Goal: Information Seeking & Learning: Learn about a topic

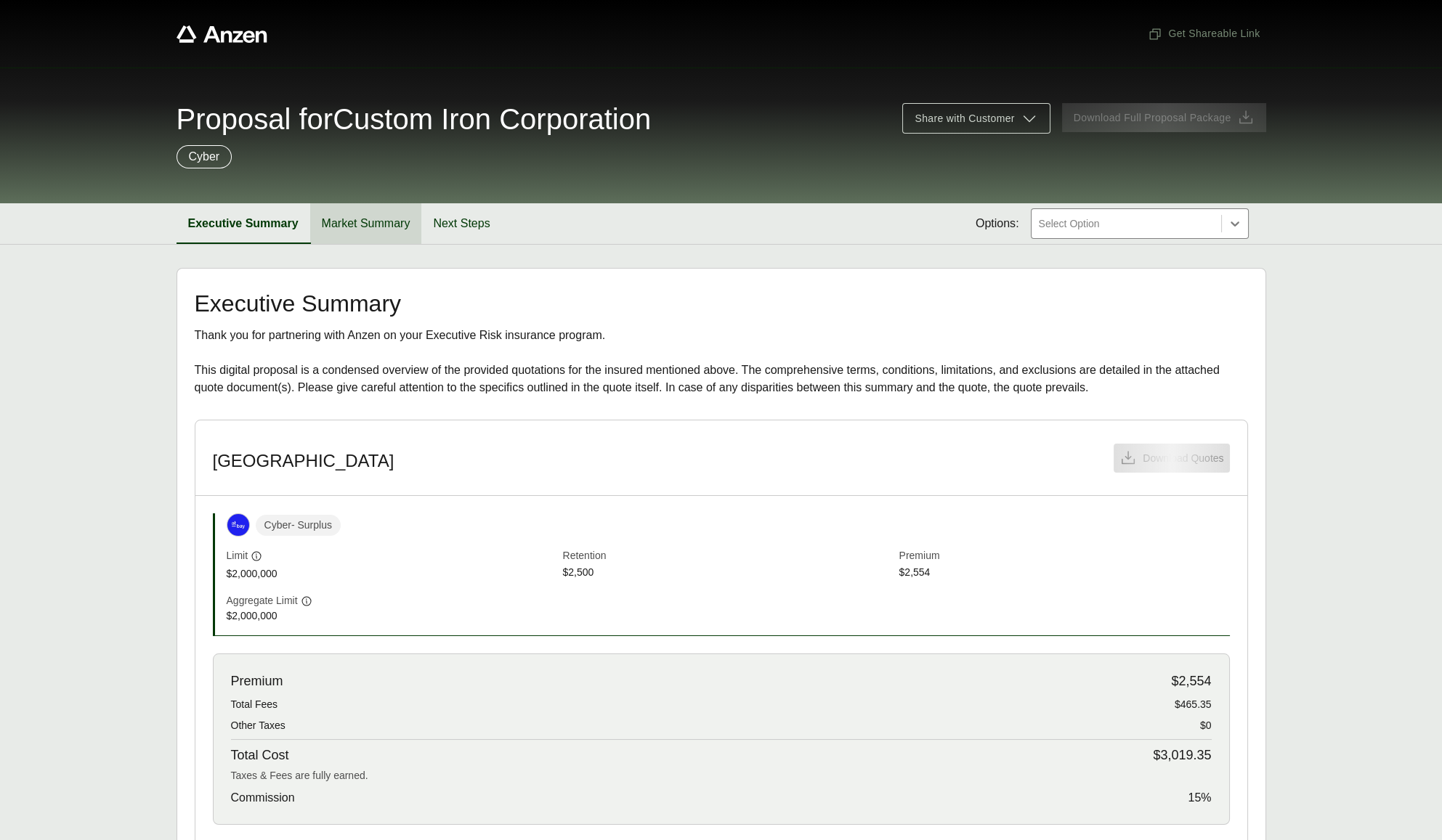
click at [366, 217] on button "Market Summary" at bounding box center [366, 223] width 112 height 41
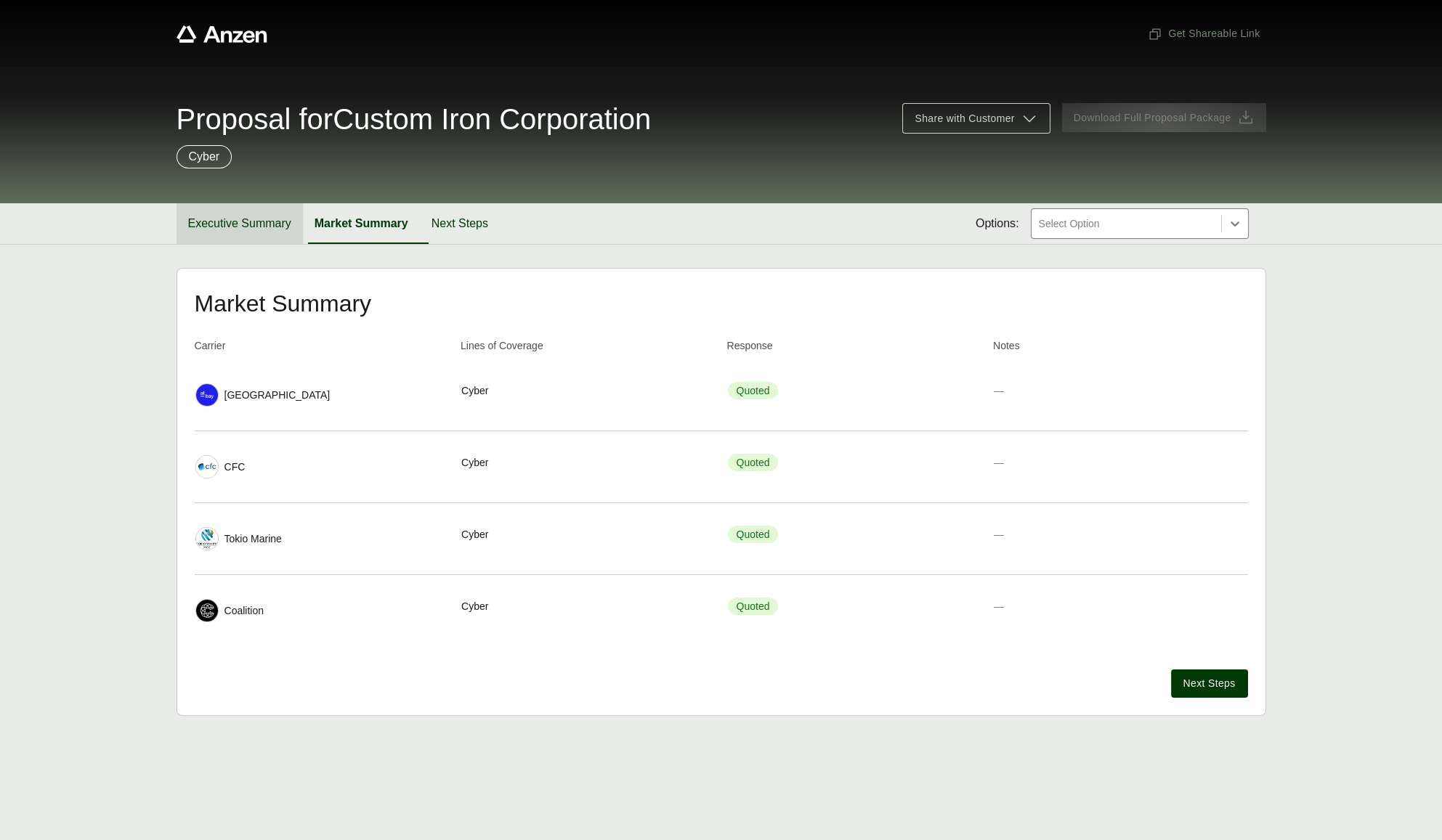
click at [201, 227] on button "Executive Summary" at bounding box center [240, 223] width 127 height 41
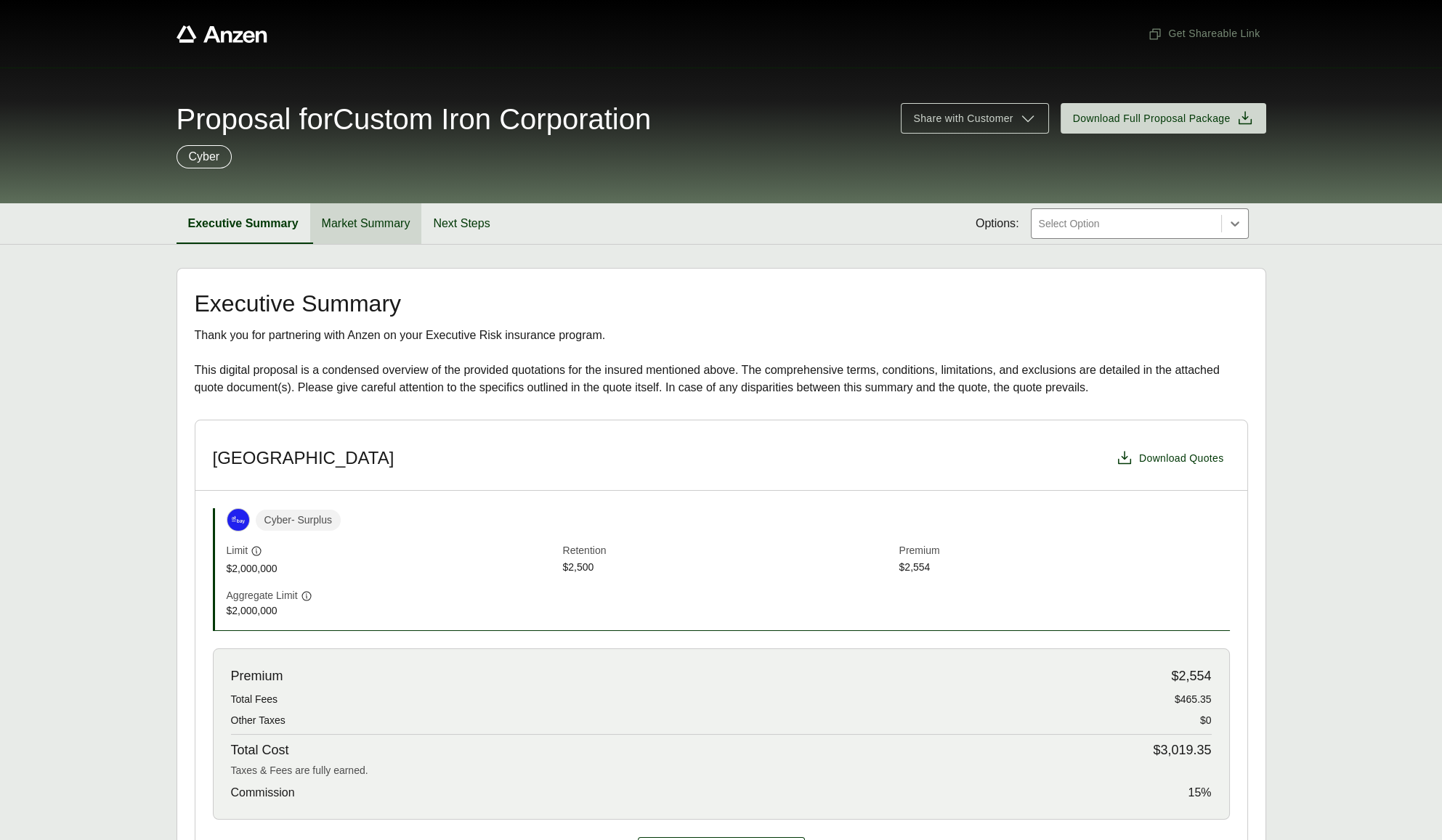
click at [371, 223] on button "Market Summary" at bounding box center [366, 223] width 112 height 41
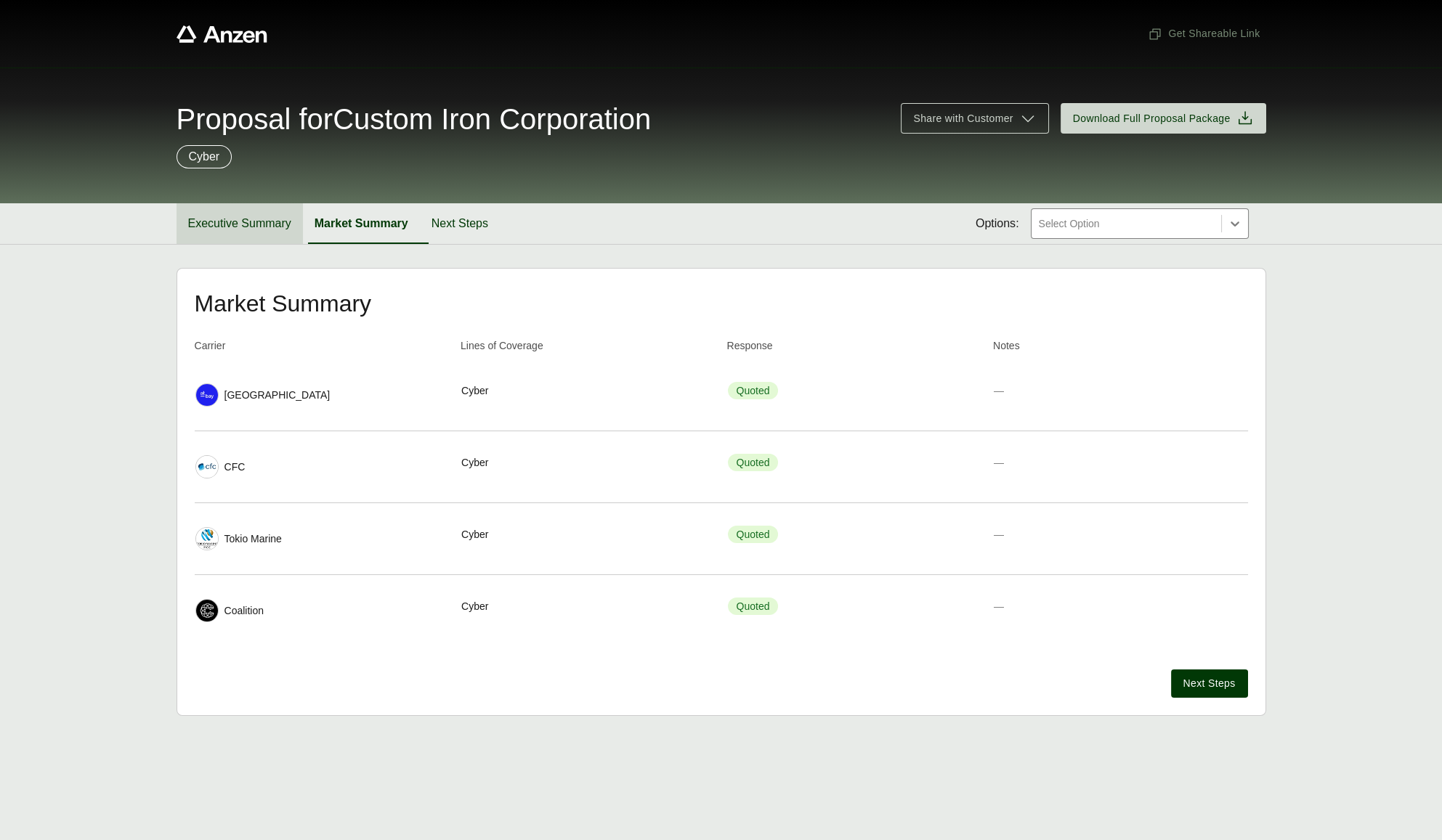
click at [270, 227] on button "Executive Summary" at bounding box center [240, 223] width 127 height 41
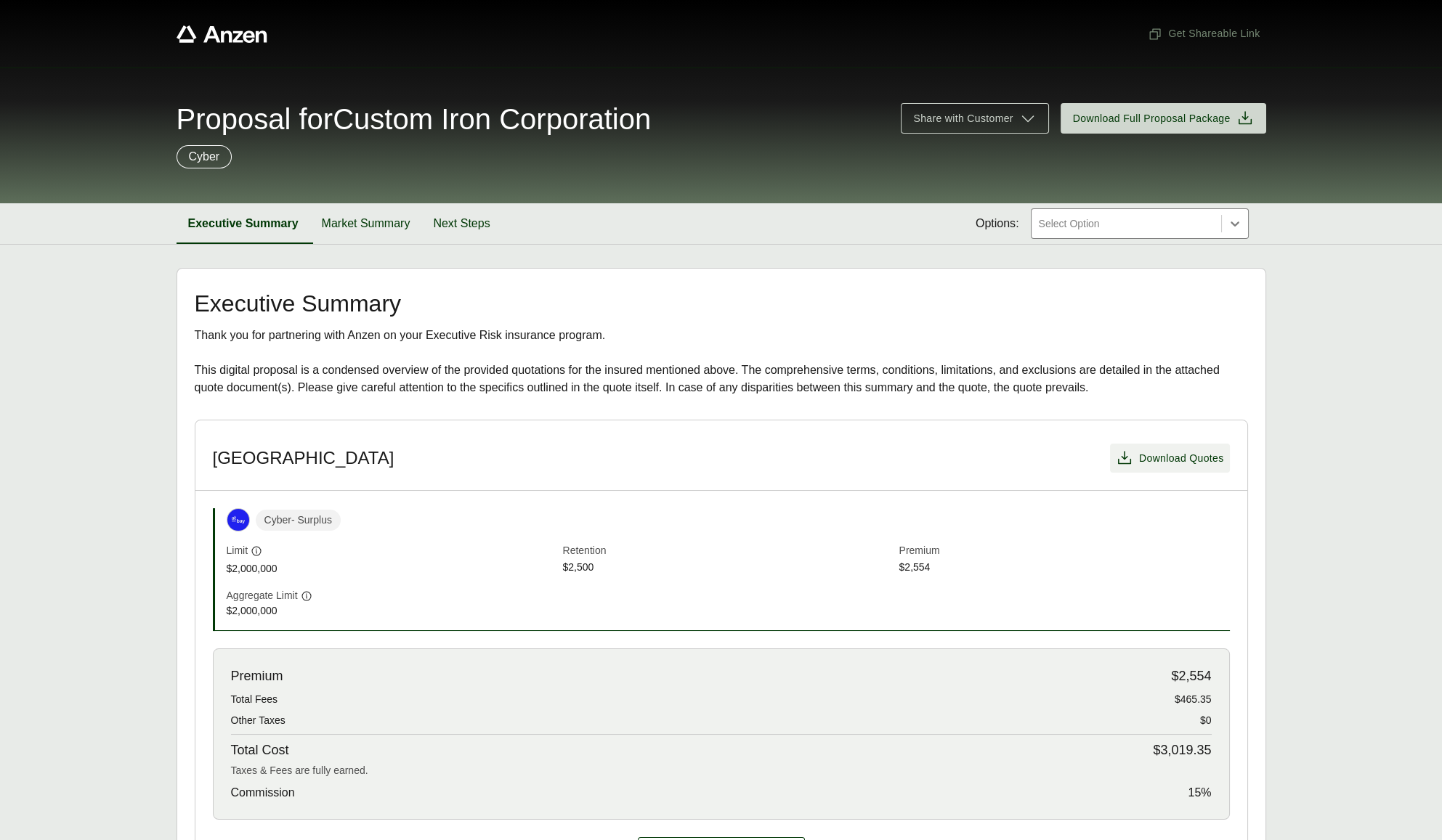
click at [1157, 462] on span "Download Quotes" at bounding box center [1181, 458] width 85 height 15
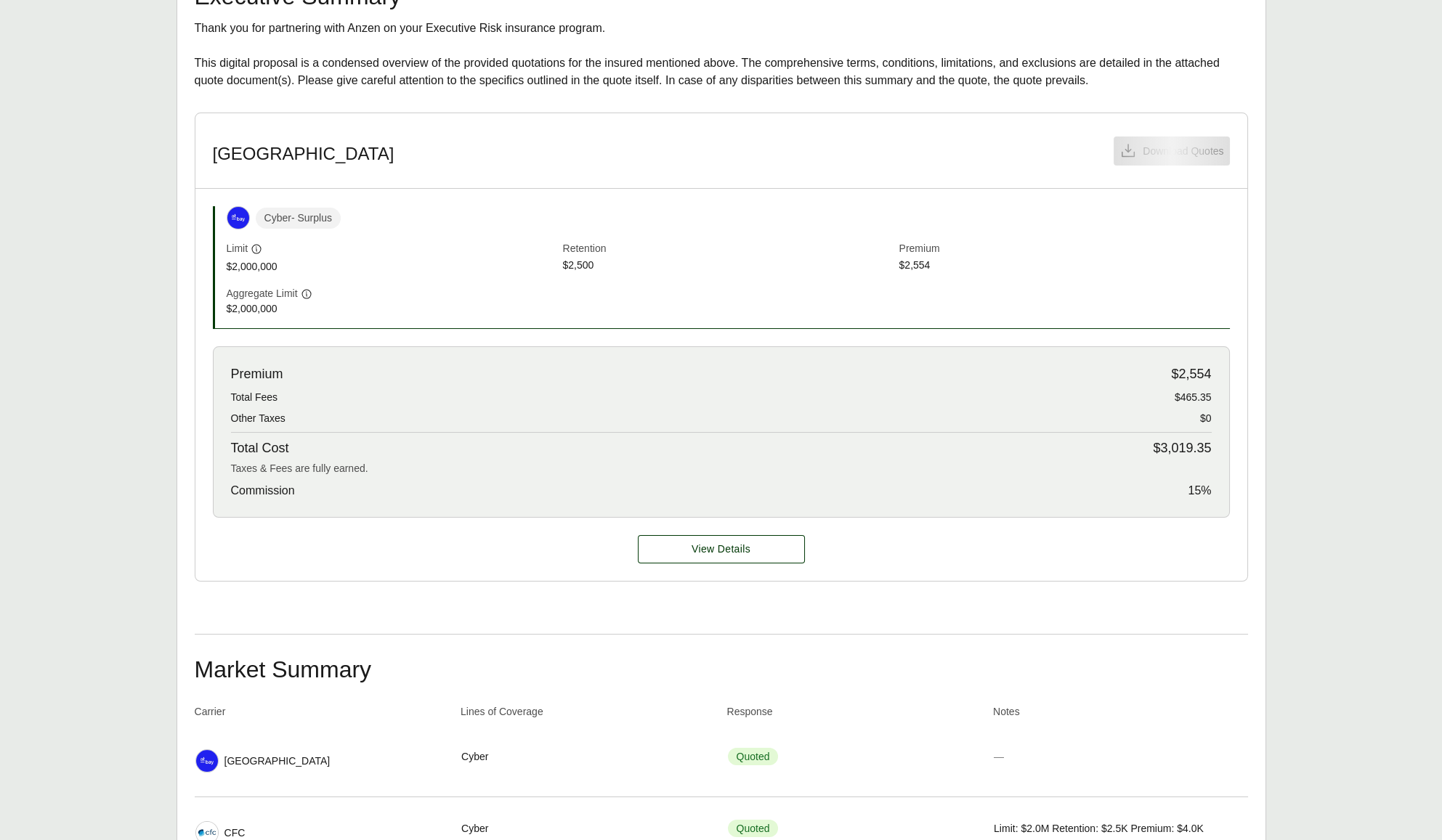
scroll to position [308, 0]
click at [670, 549] on button "View Details" at bounding box center [721, 547] width 167 height 29
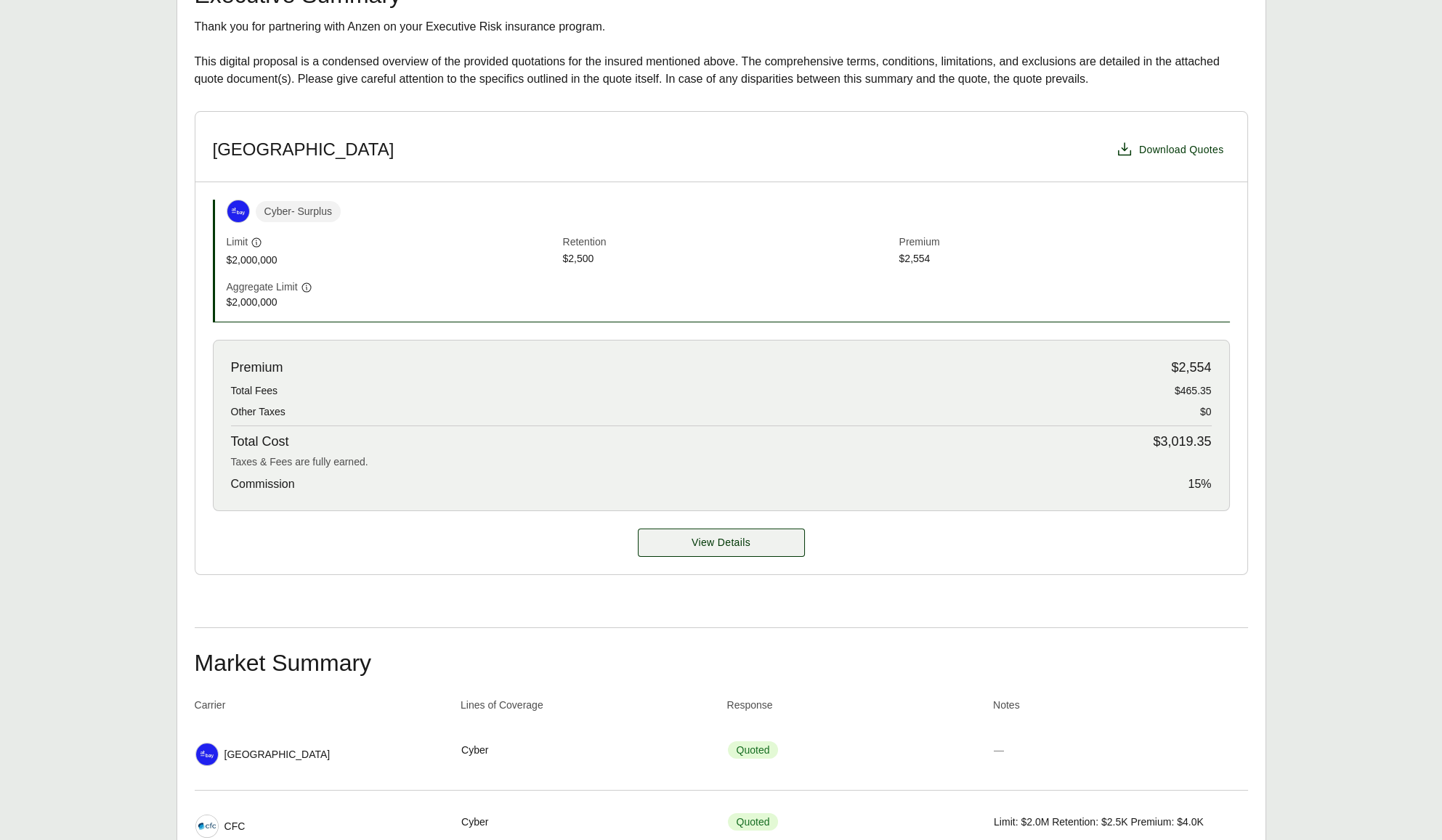
click at [724, 546] on span "View Details" at bounding box center [721, 543] width 59 height 15
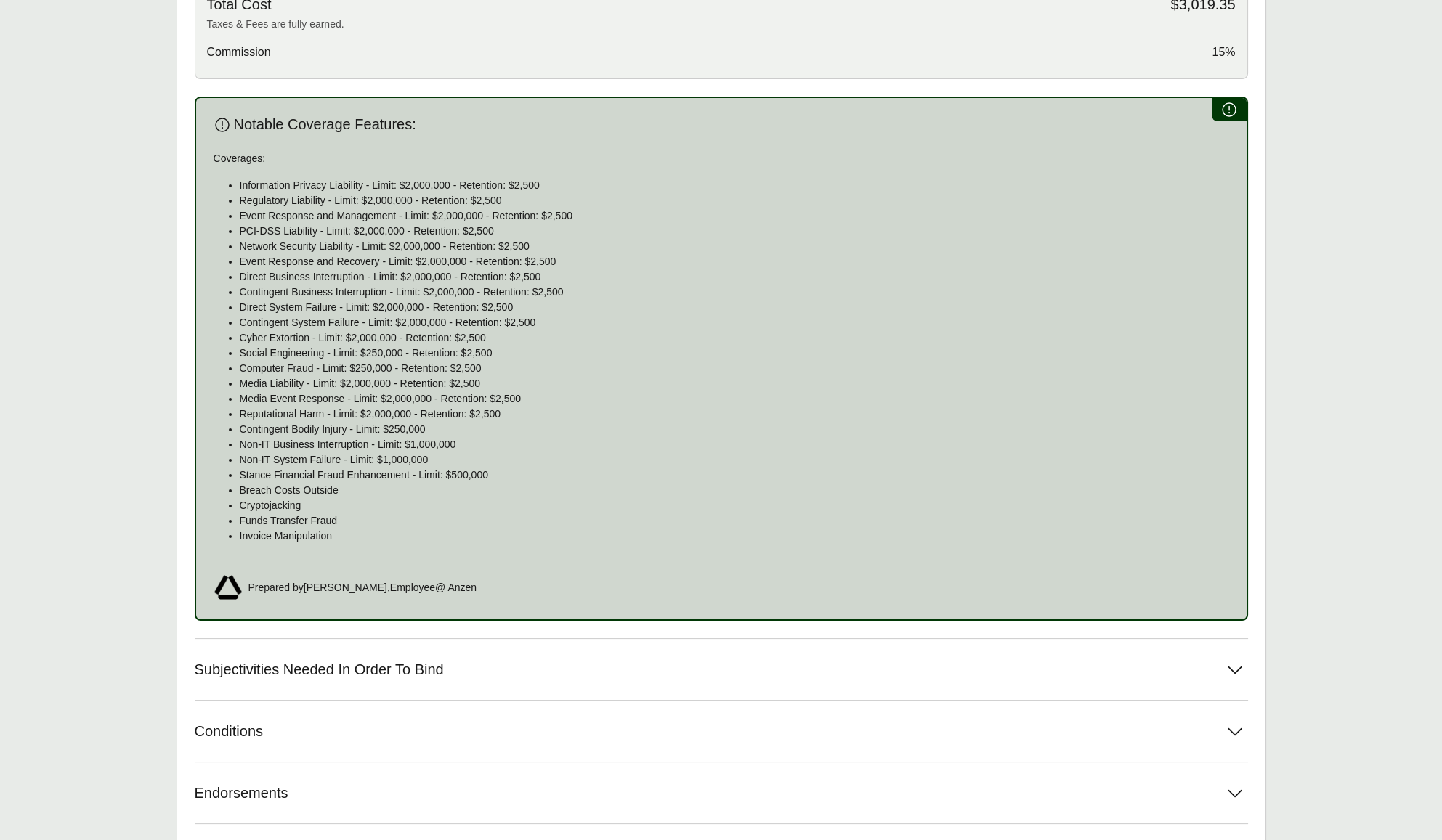
scroll to position [860, 0]
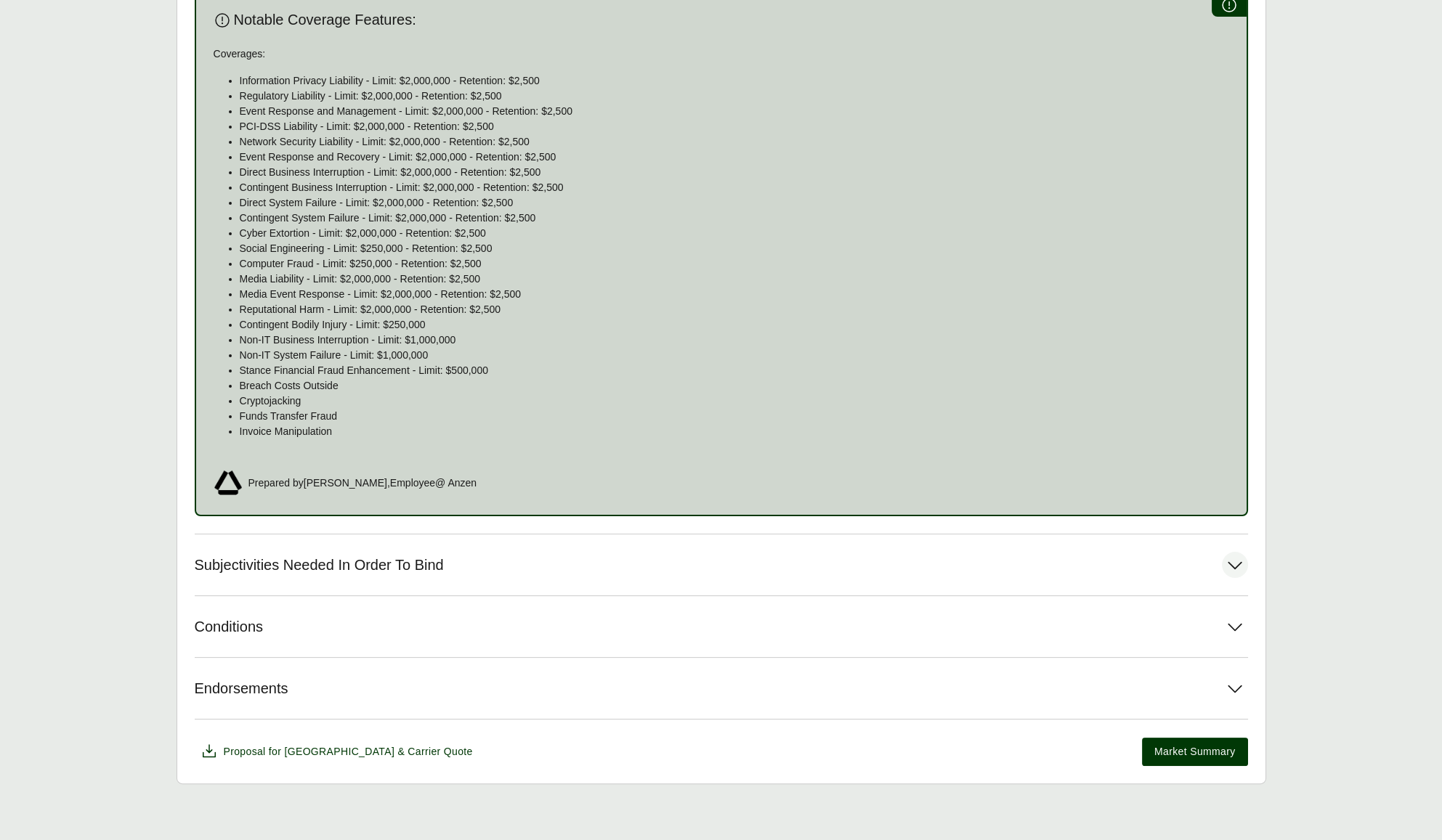
click at [678, 572] on button "Subjectivities Needed In Order To Bind" at bounding box center [721, 565] width 1053 height 61
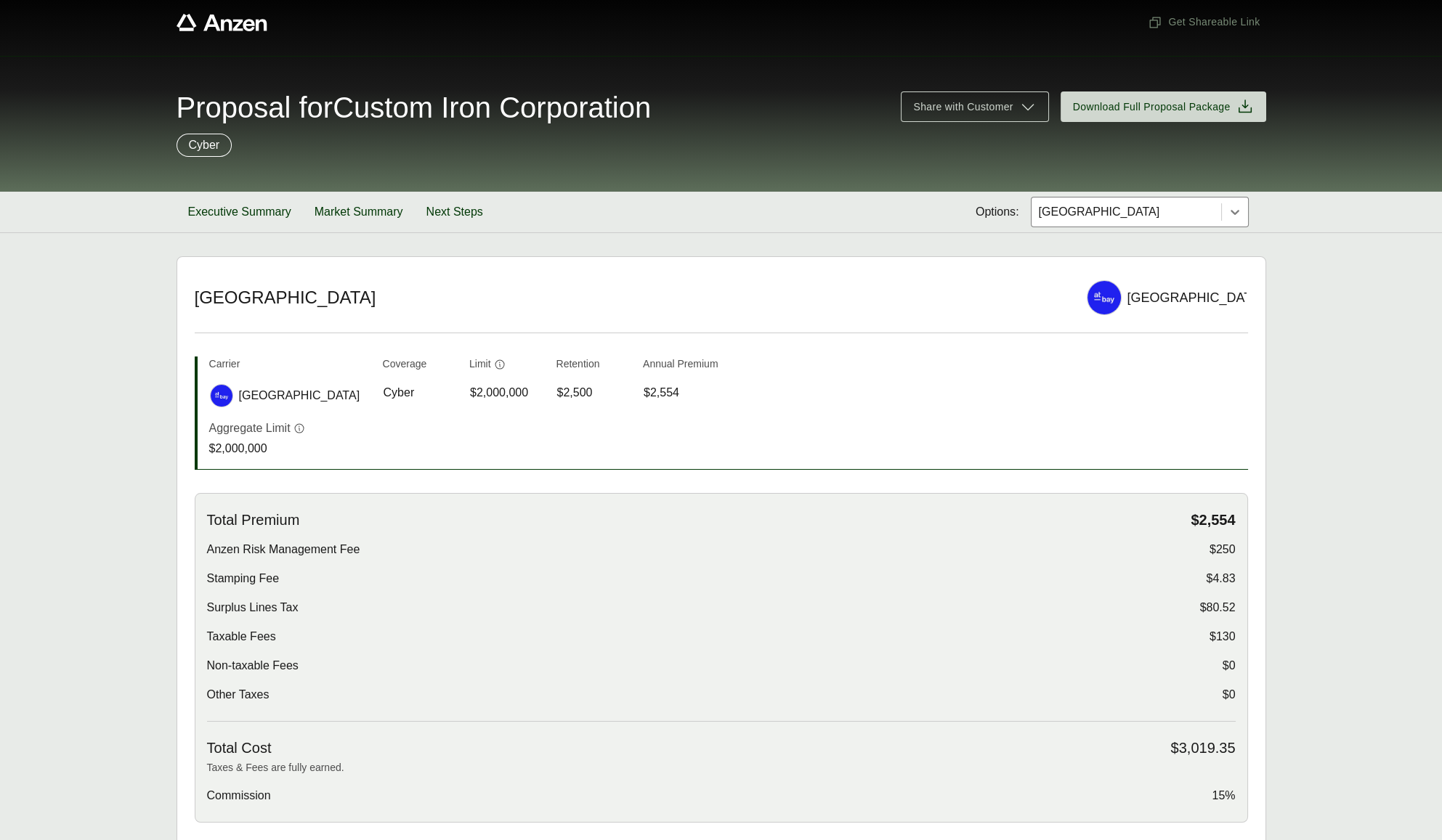
scroll to position [0, 0]
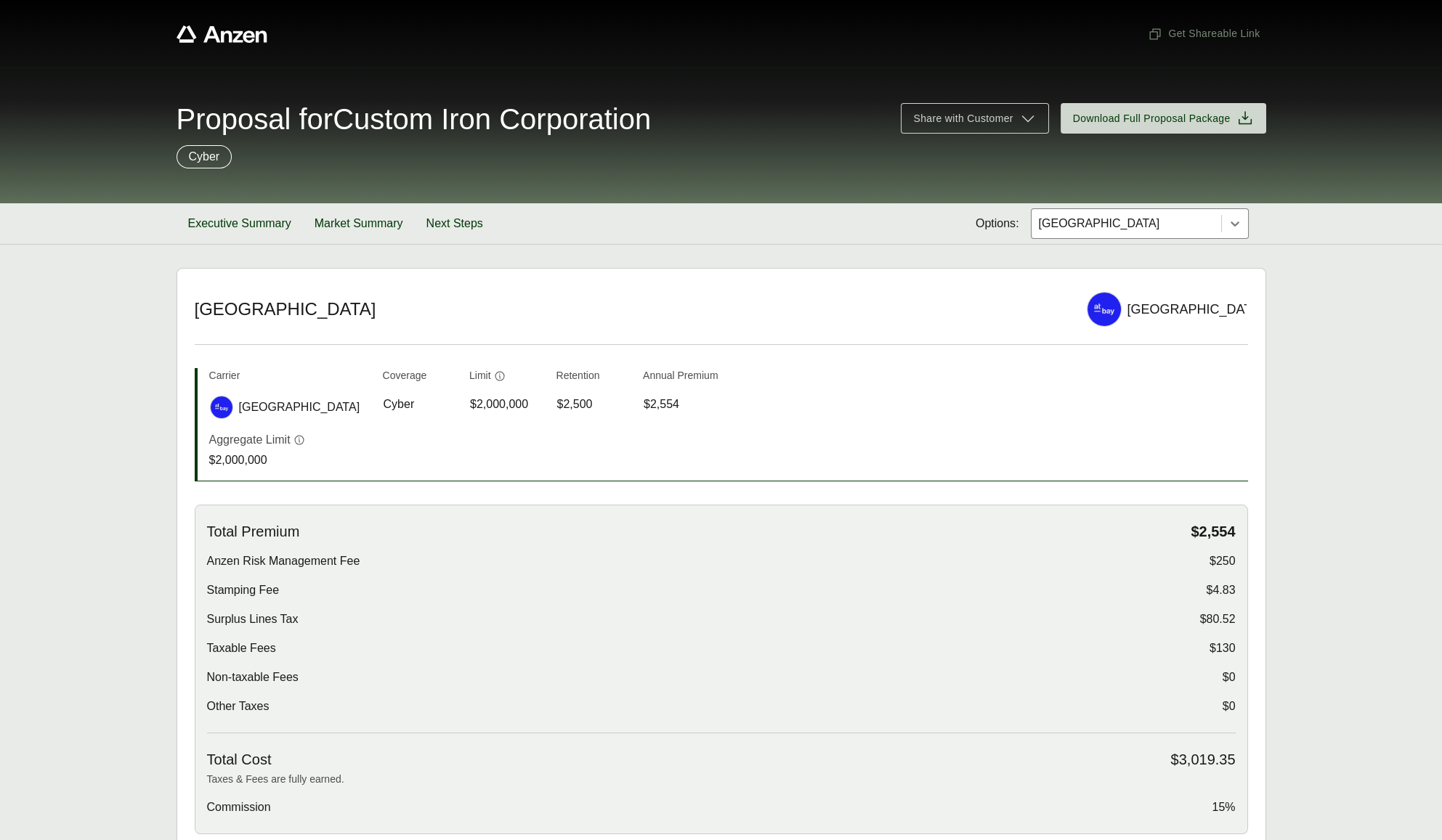
click at [508, 703] on div "Other Taxes $0" at bounding box center [721, 707] width 1028 height 18
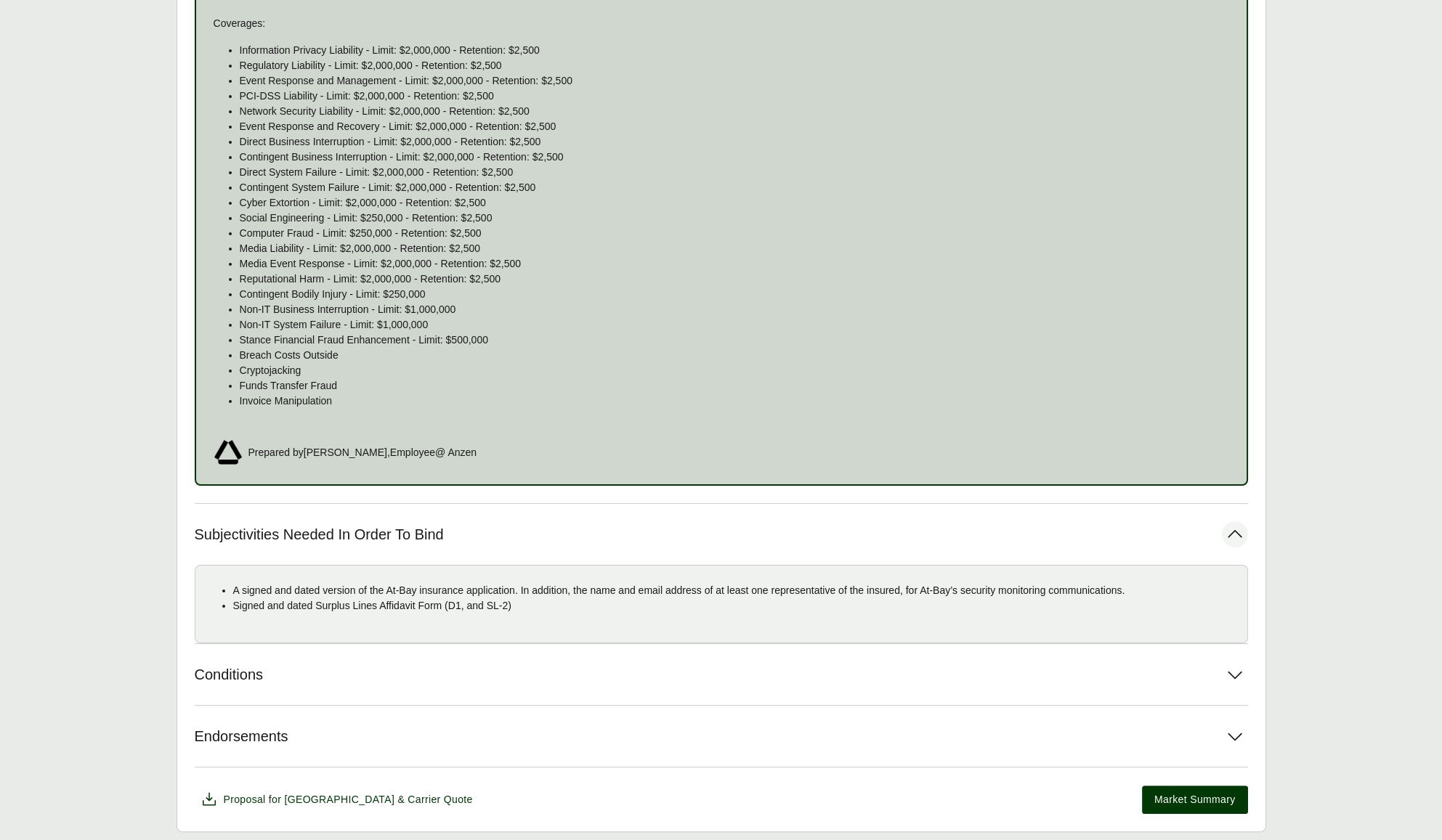
scroll to position [938, 0]
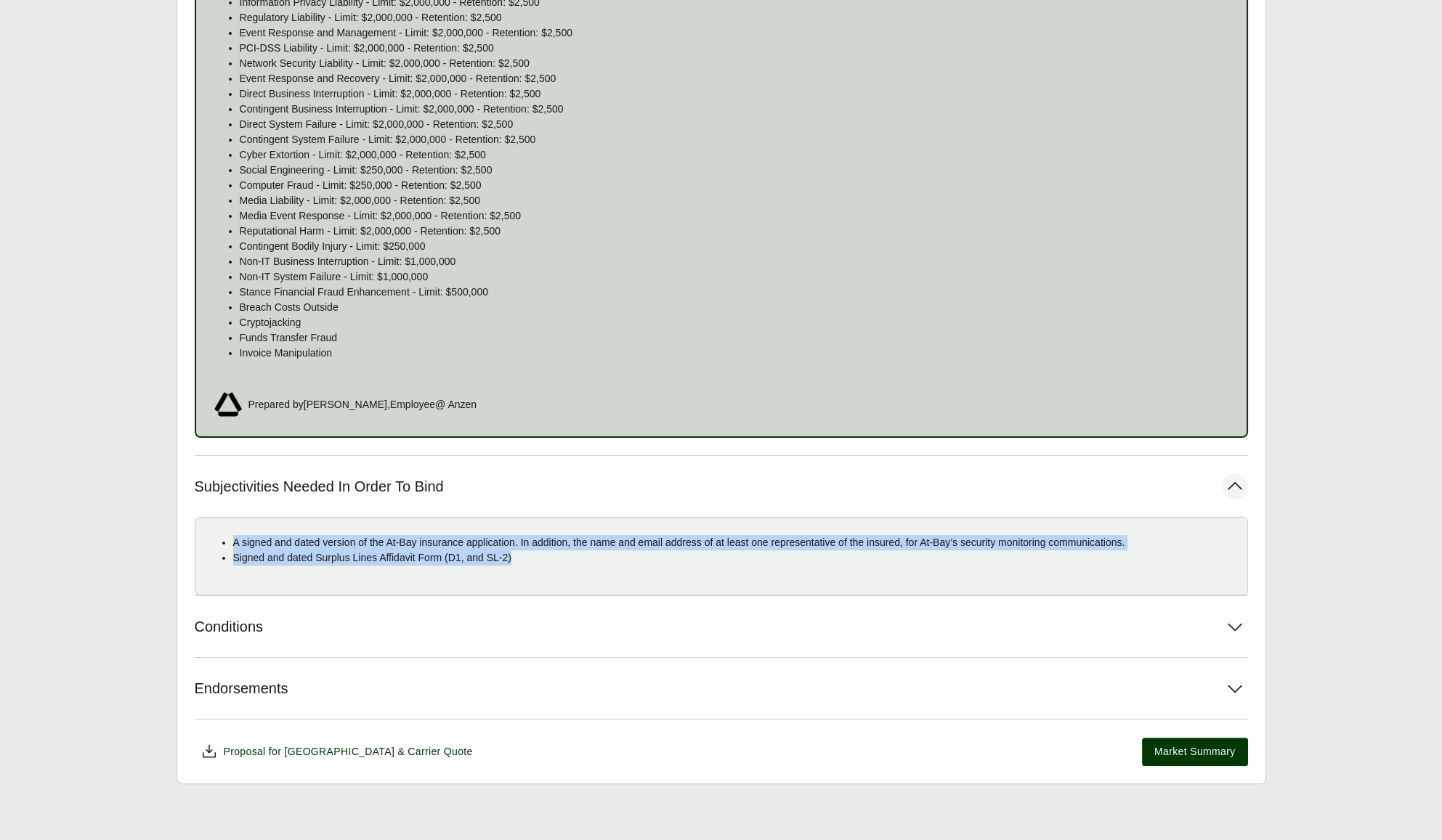
drag, startPoint x: 232, startPoint y: 544, endPoint x: 528, endPoint y: 558, distance: 296.3
click at [528, 558] on ul "A signed and dated version of the At-Bay insurance application. In addition, th…" at bounding box center [721, 550] width 1028 height 31
copy ul "A signed and dated version of the At-Bay insurance application. In addition, th…"
click at [770, 456] on button "Subjectivities Needed In Order To Bind" at bounding box center [721, 486] width 1053 height 61
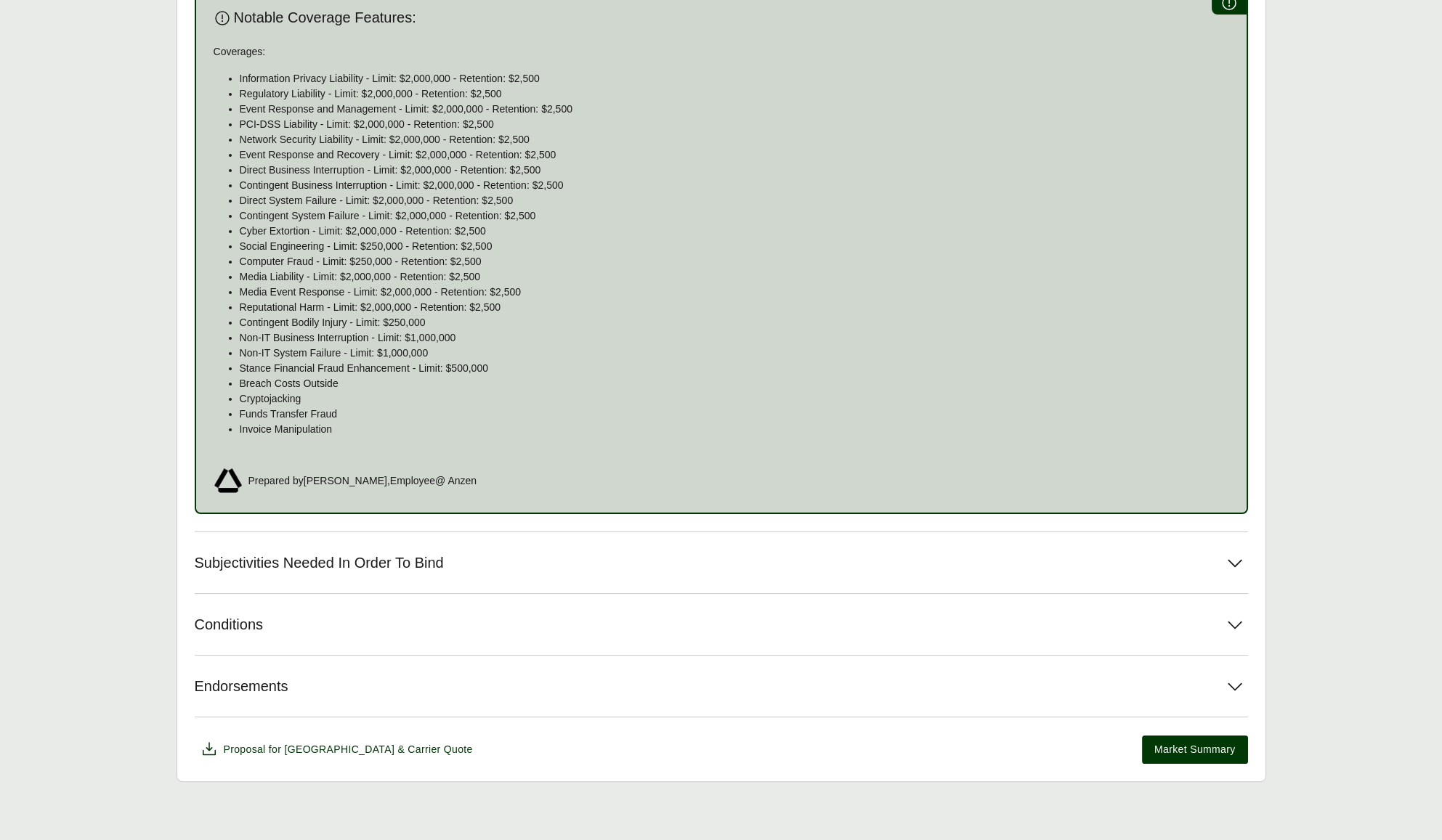
scroll to position [860, 0]
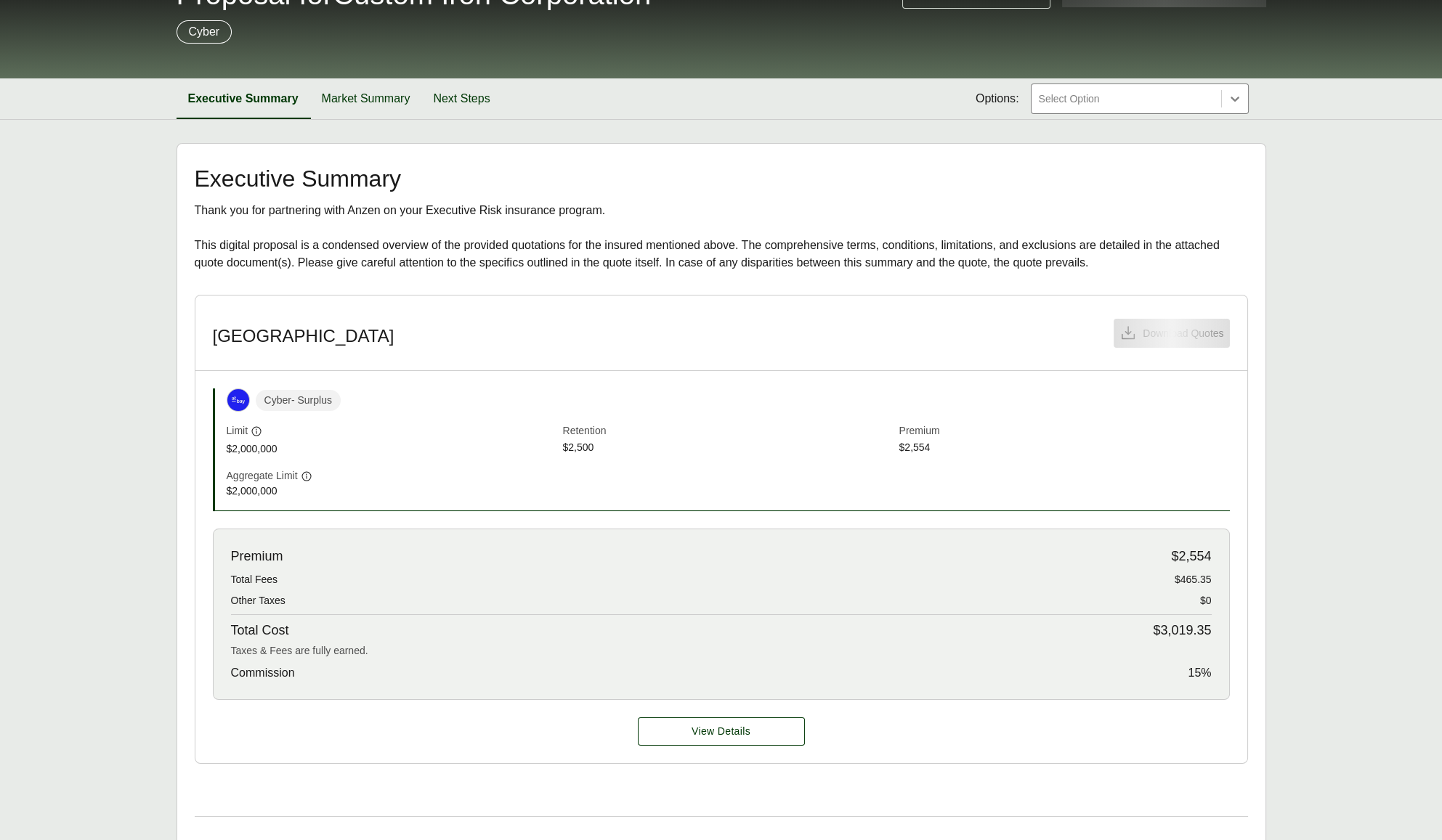
scroll to position [129, 0]
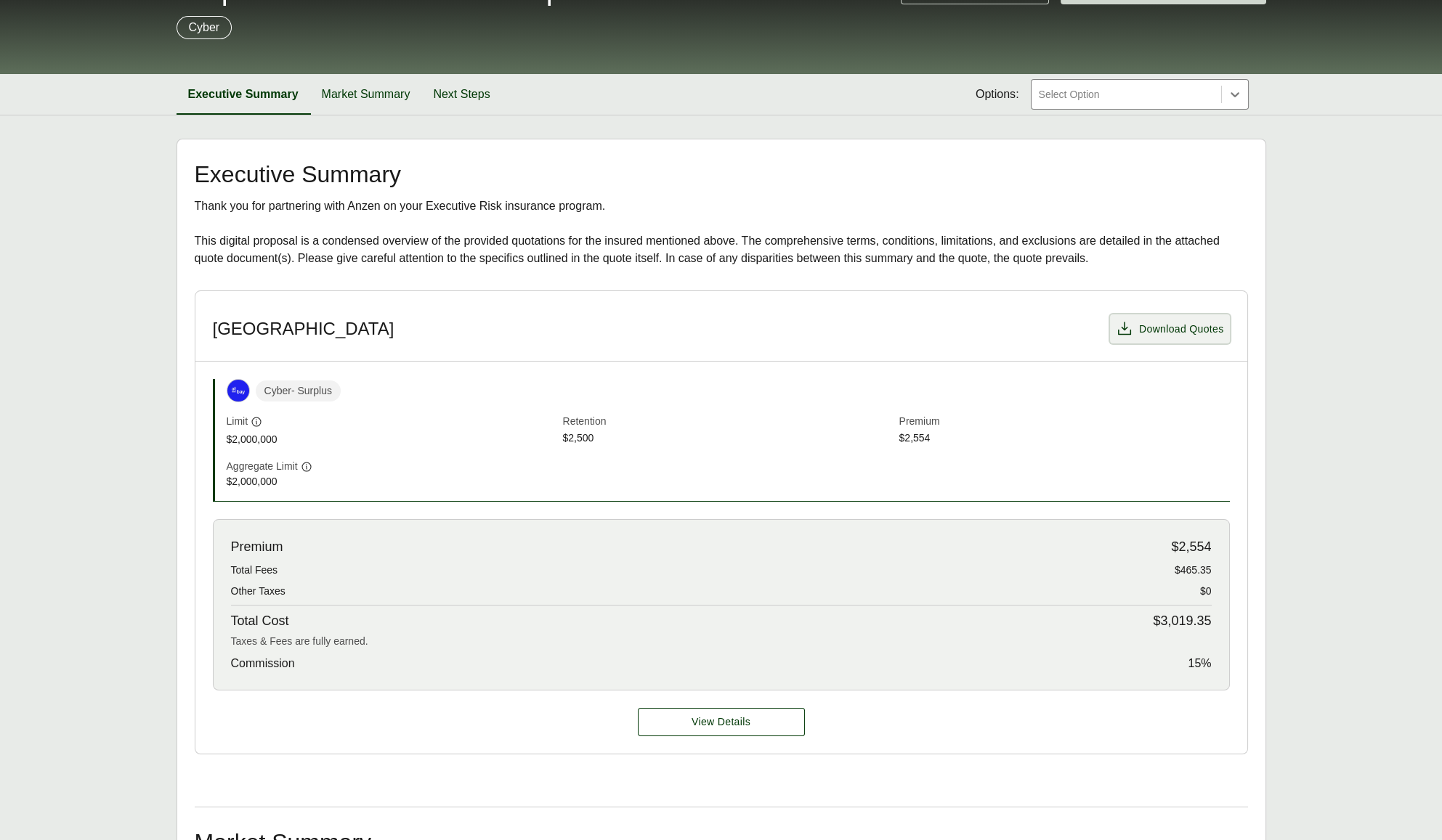
click at [1184, 340] on button "Download Quotes" at bounding box center [1169, 328] width 120 height 29
click at [758, 717] on button "View Details" at bounding box center [721, 721] width 167 height 29
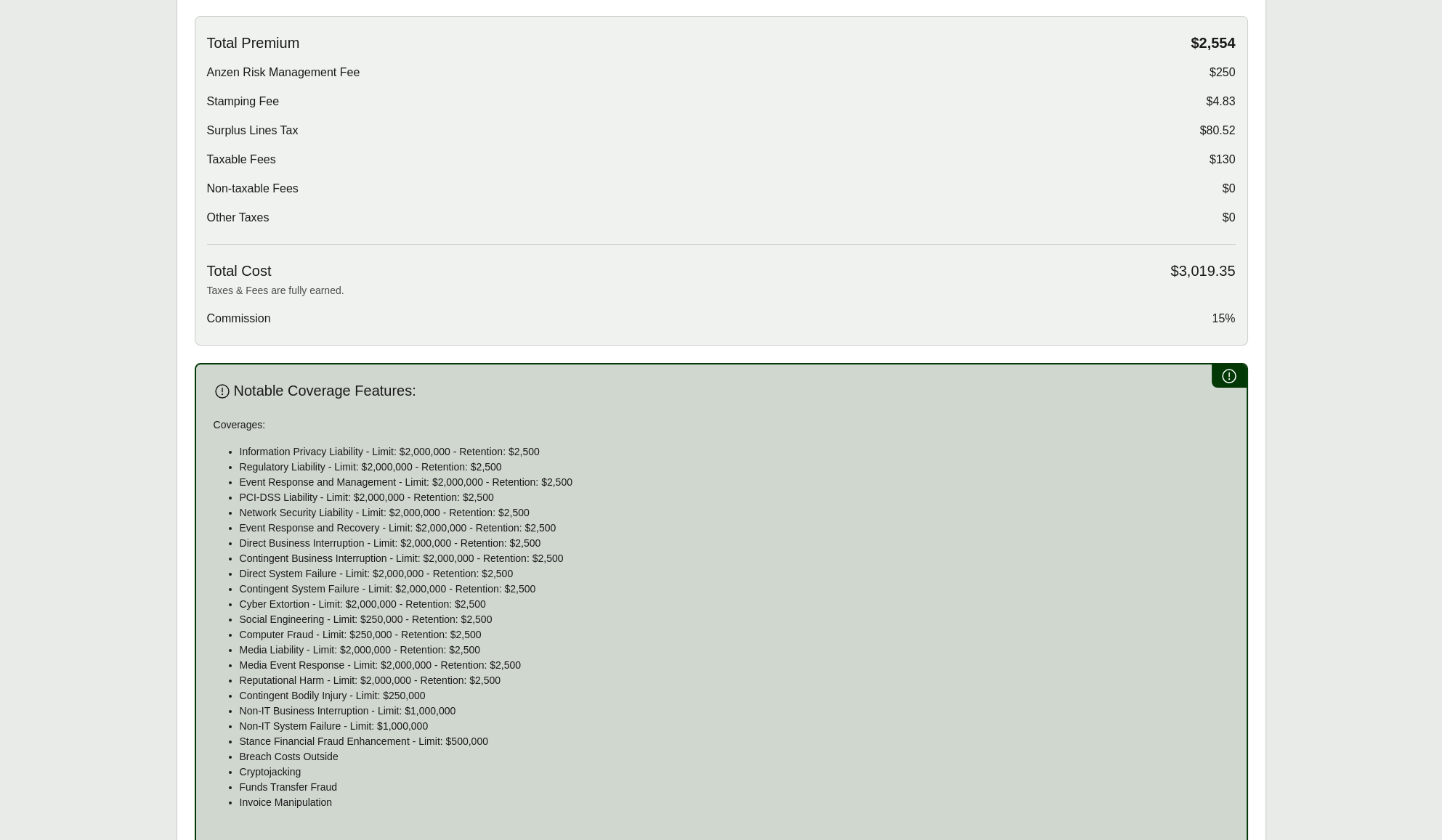
scroll to position [860, 0]
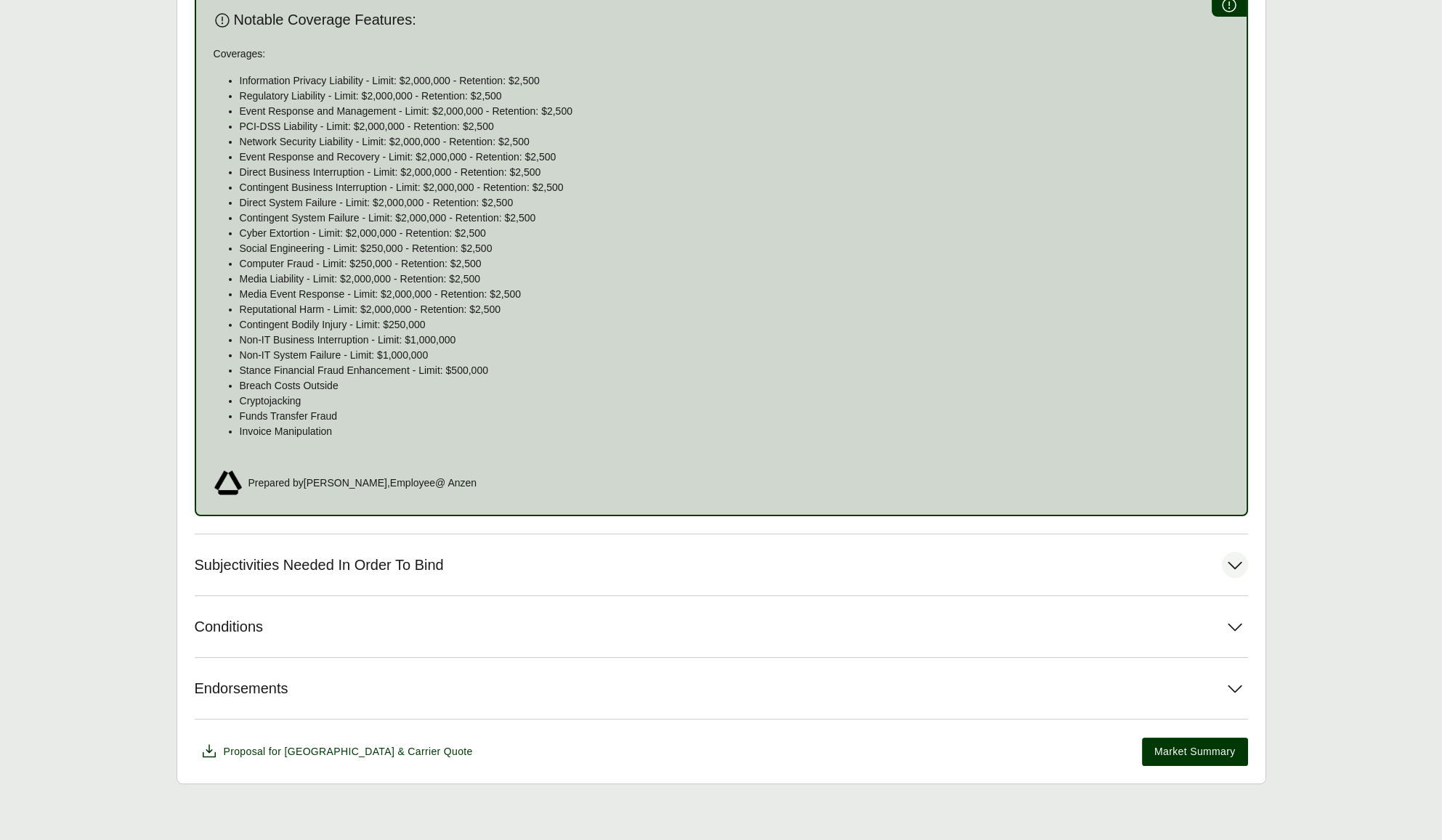
click at [713, 581] on button "Subjectivities Needed In Order To Bind" at bounding box center [721, 565] width 1053 height 61
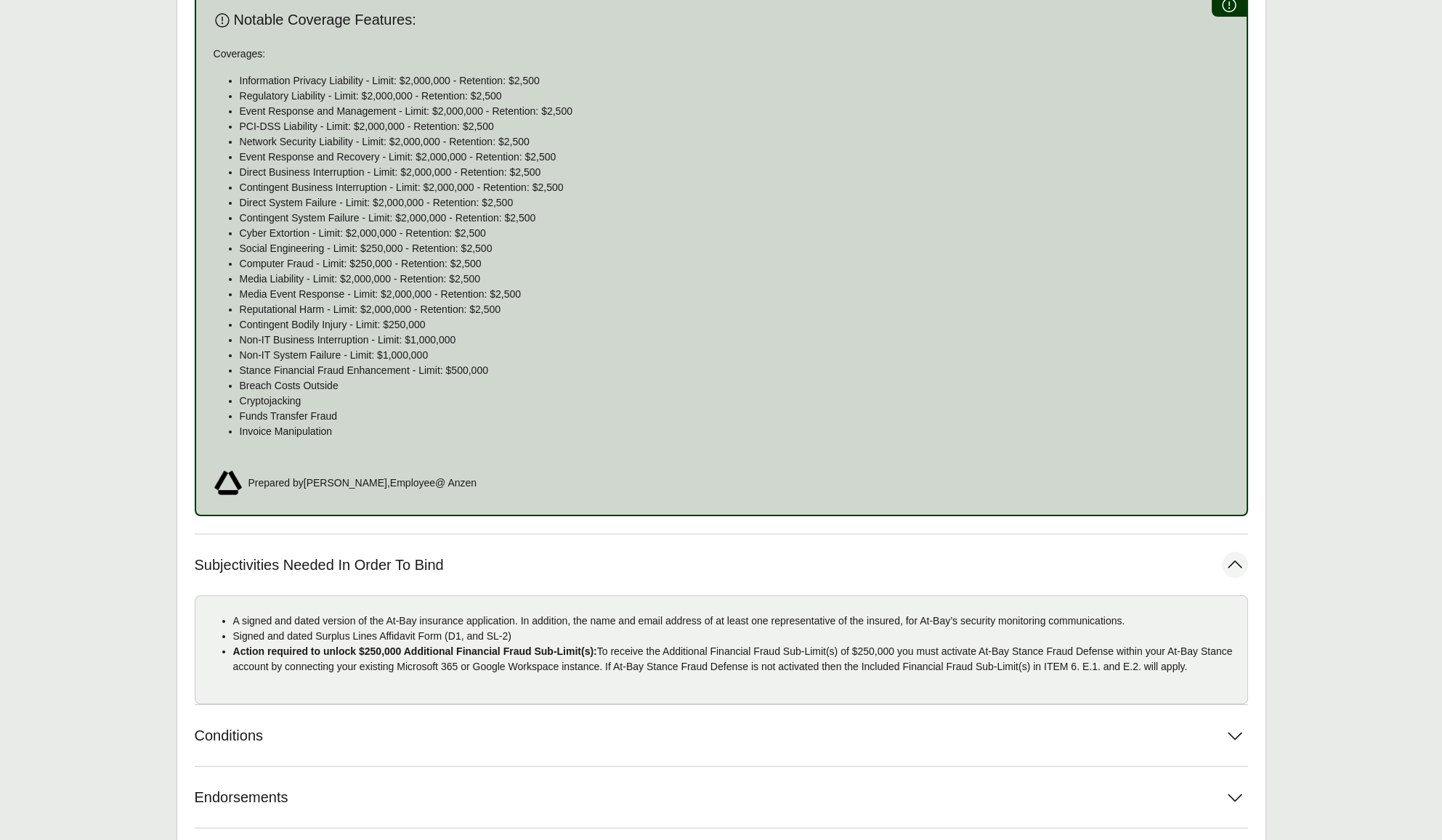
click at [656, 367] on p "Stance Financial Fraud Enhancement - Limit: $500,000" at bounding box center [733, 370] width 989 height 15
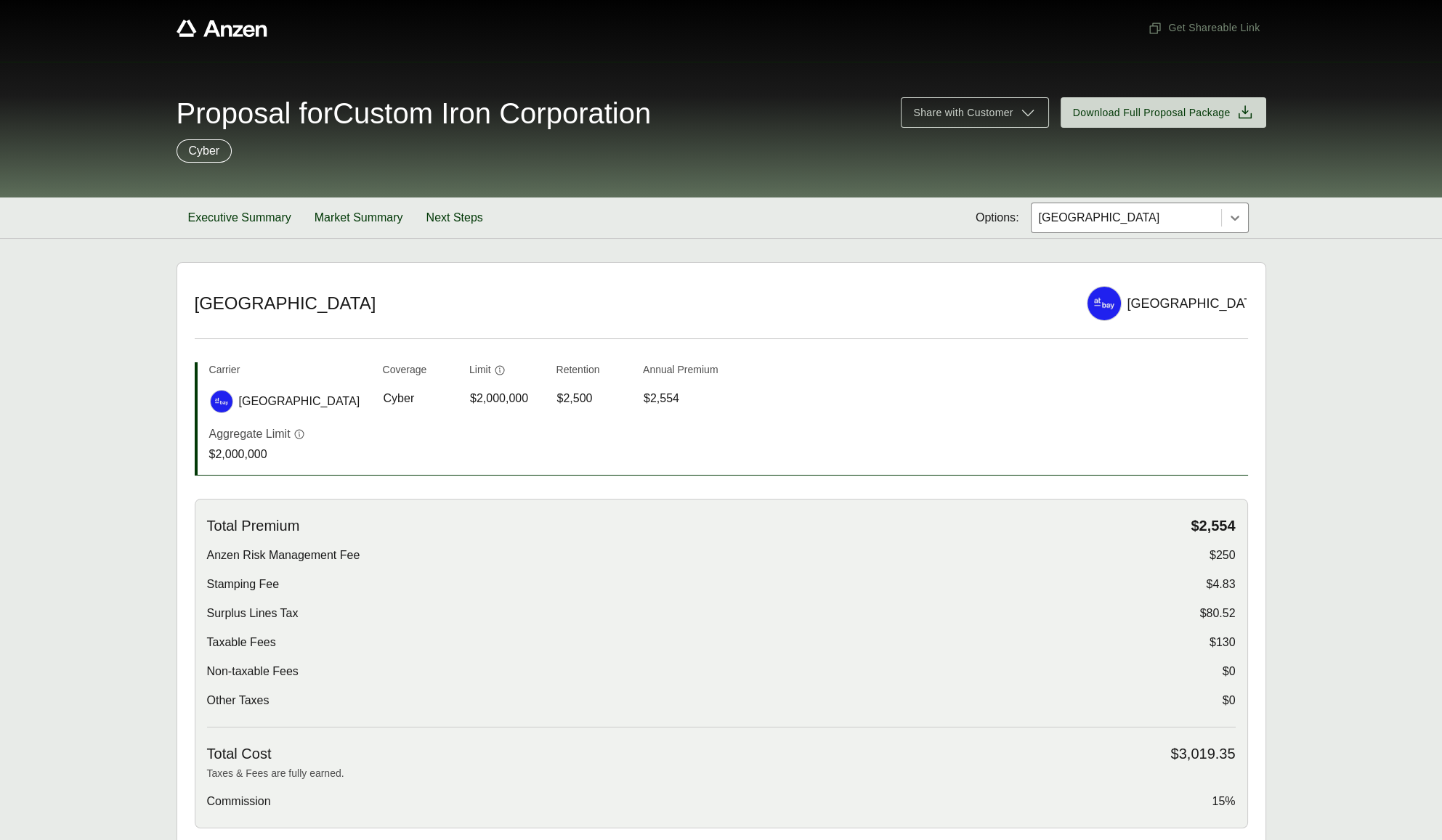
scroll to position [0, 0]
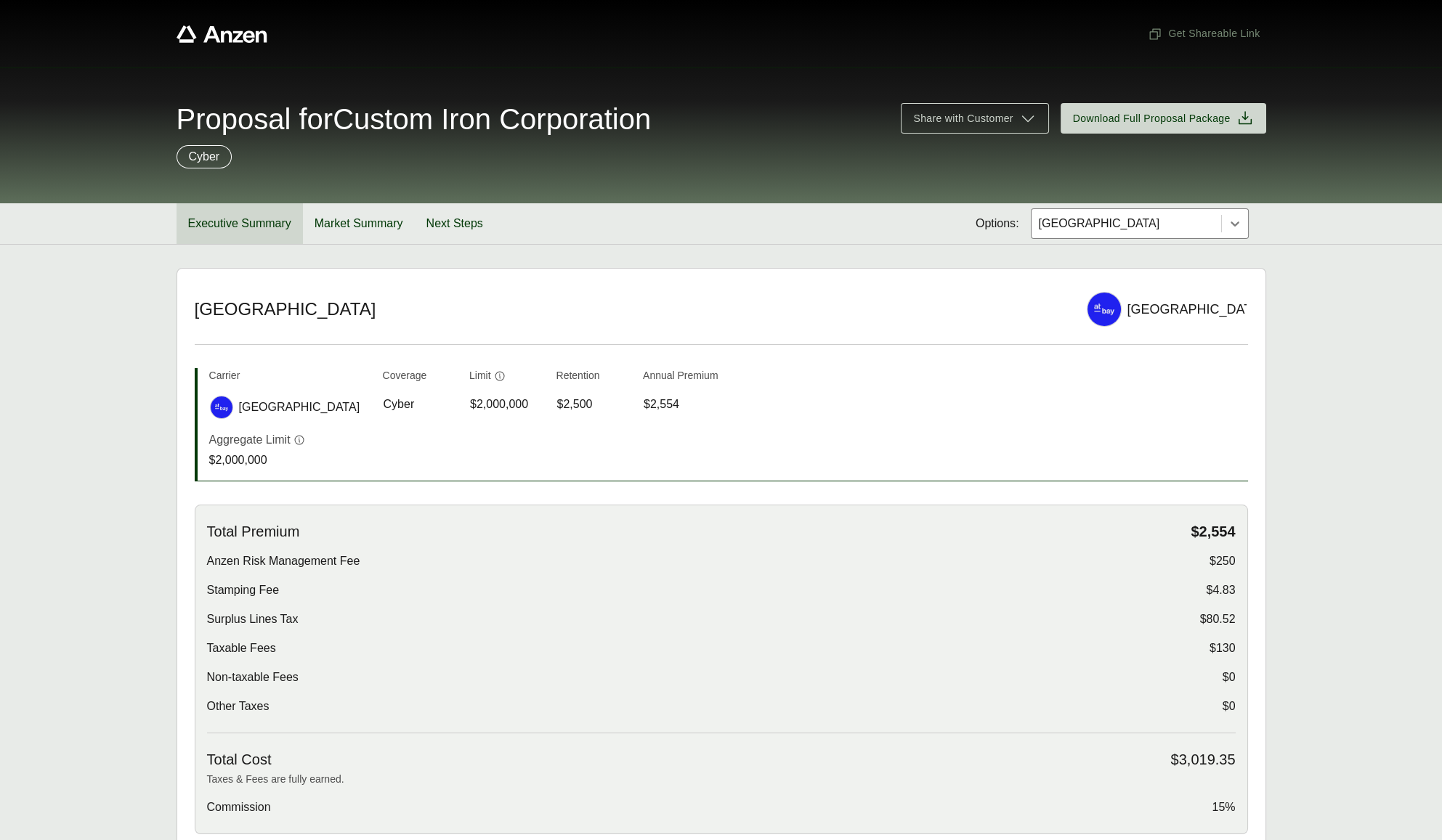
click at [244, 224] on button "Executive Summary" at bounding box center [240, 223] width 127 height 41
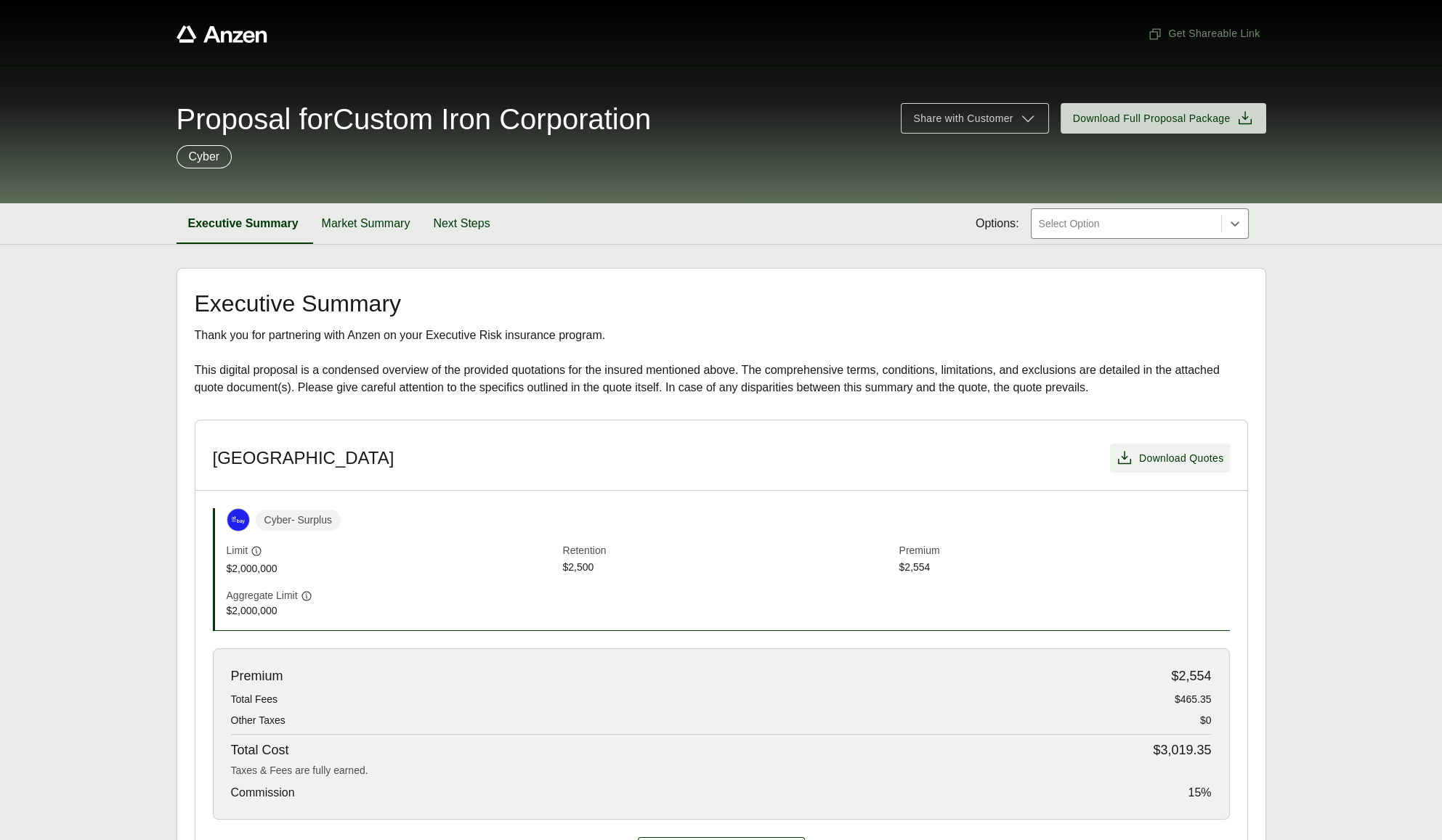
click at [1156, 459] on span "Download Quotes" at bounding box center [1181, 458] width 85 height 15
